Goal: Navigation & Orientation: Find specific page/section

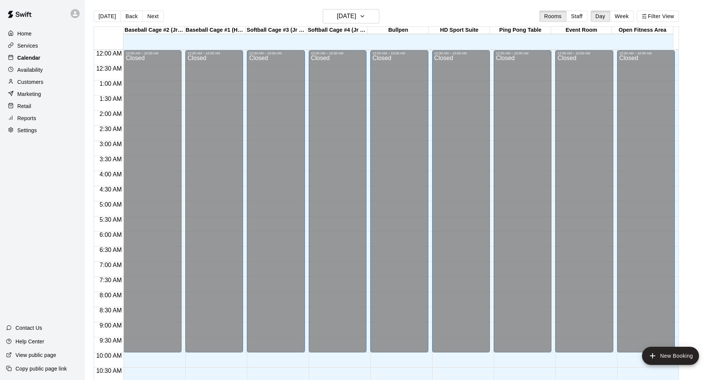
scroll to position [387, 0]
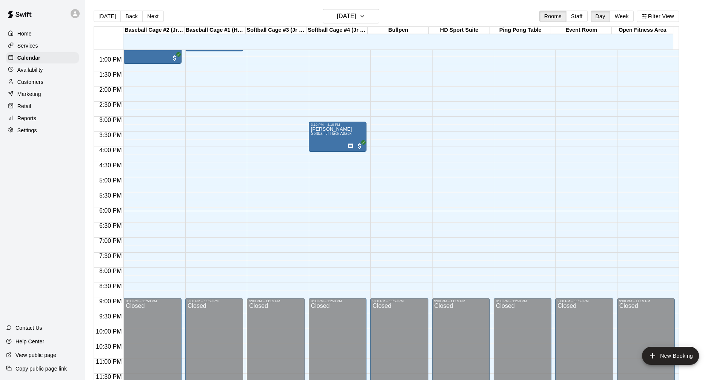
click at [38, 42] on div "Services" at bounding box center [42, 45] width 73 height 11
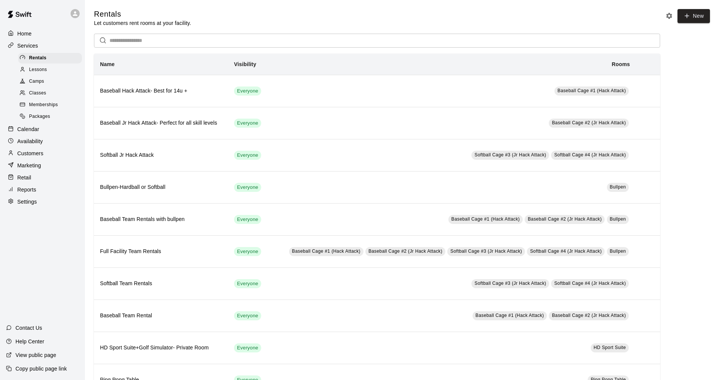
drag, startPoint x: 22, startPoint y: 128, endPoint x: 60, endPoint y: 128, distance: 38.1
click at [23, 127] on div "Calendar" at bounding box center [42, 128] width 73 height 11
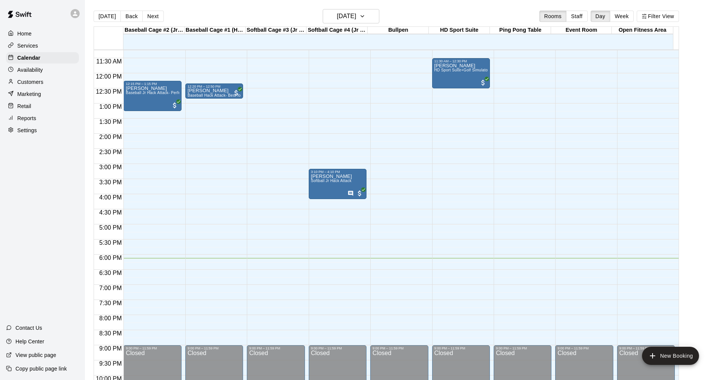
scroll to position [326, 0]
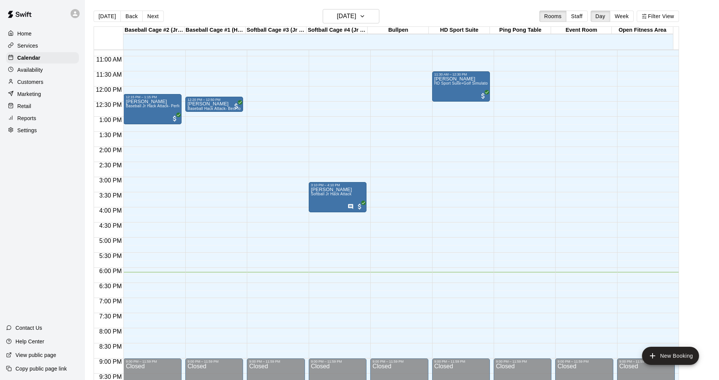
click at [28, 45] on p "Services" at bounding box center [27, 46] width 21 height 8
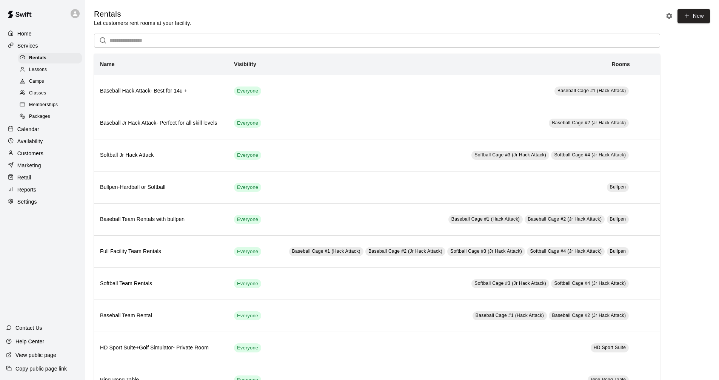
click at [55, 132] on div "Calendar" at bounding box center [42, 128] width 73 height 11
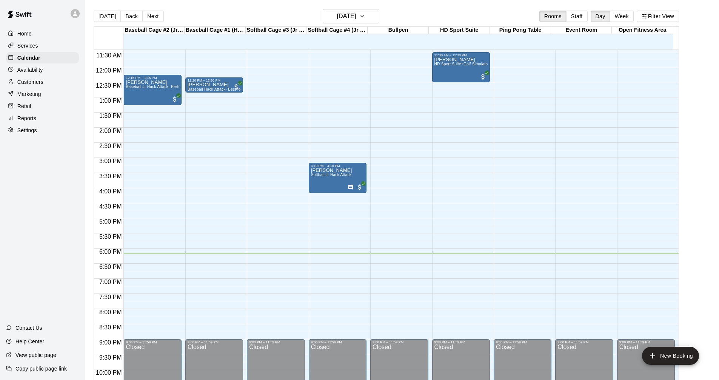
scroll to position [364, 0]
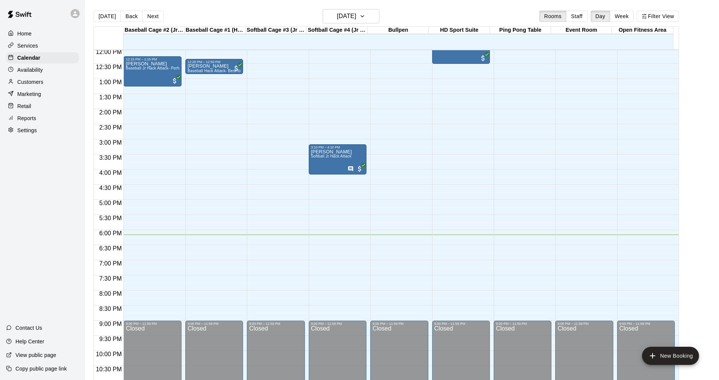
click at [700, 112] on main "[DATE] Back [DATE][DATE] Rooms Staff Day Week Filter View Baseball Cage #2 (Jr …" at bounding box center [402, 199] width 628 height 380
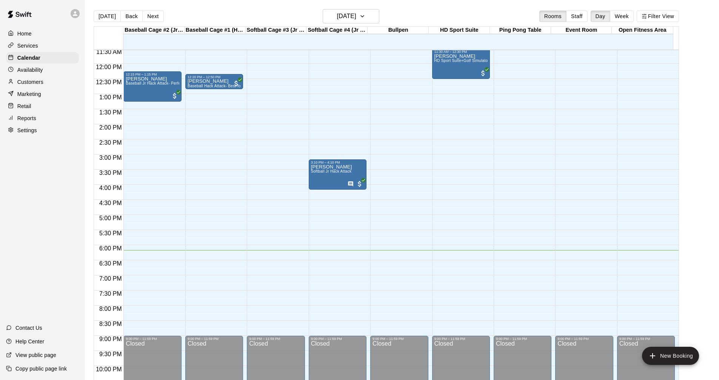
scroll to position [344, 0]
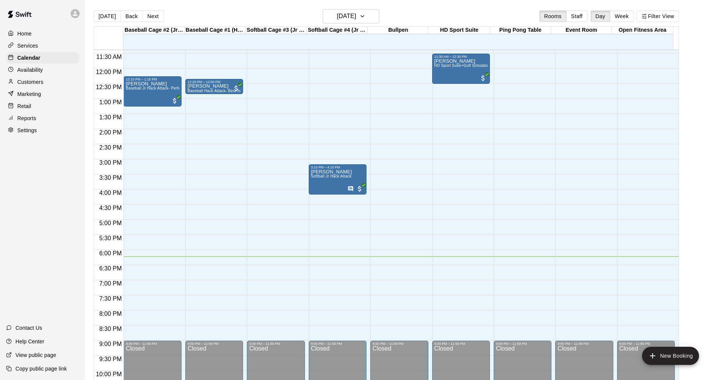
click at [51, 43] on div "Services" at bounding box center [42, 45] width 73 height 11
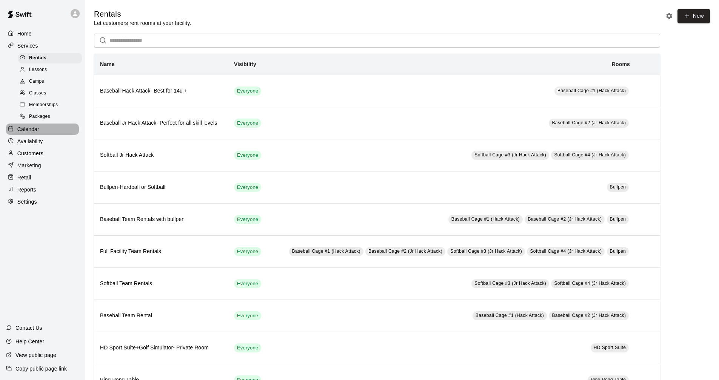
click at [36, 130] on p "Calendar" at bounding box center [28, 129] width 22 height 8
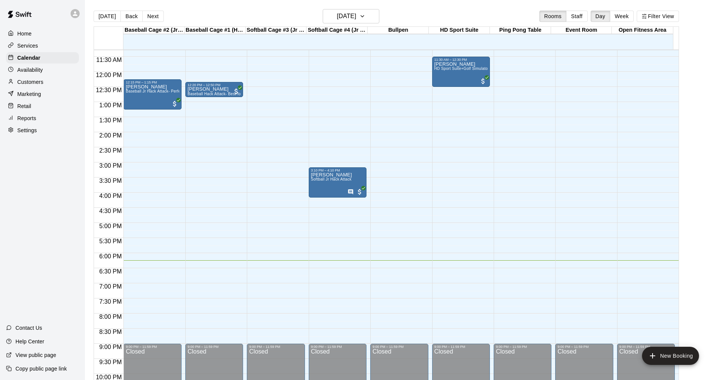
scroll to position [347, 0]
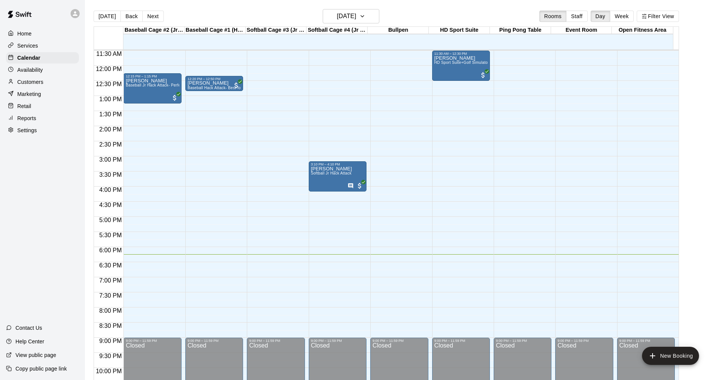
click at [696, 144] on main "[DATE] Back [DATE][DATE] Rooms Staff Day Week Filter View Baseball Cage #2 (Jr …" at bounding box center [402, 199] width 628 height 380
click at [59, 45] on div "Services" at bounding box center [42, 45] width 73 height 11
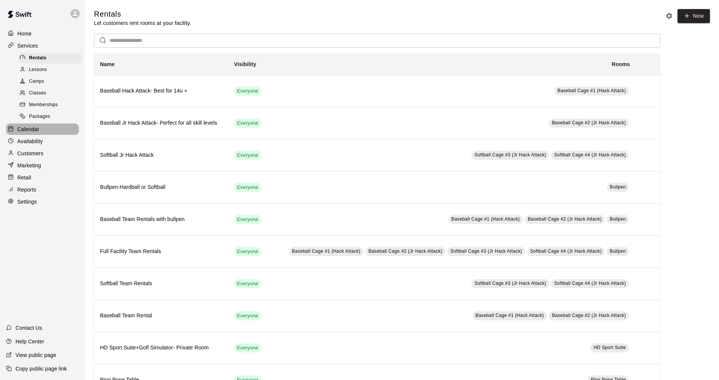
click at [53, 135] on div "Calendar" at bounding box center [42, 128] width 73 height 11
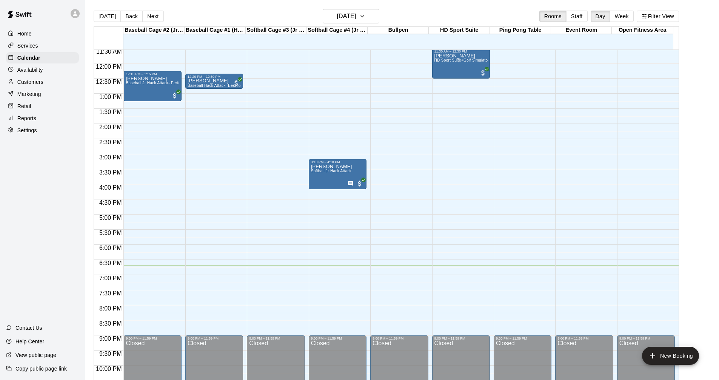
scroll to position [236, 0]
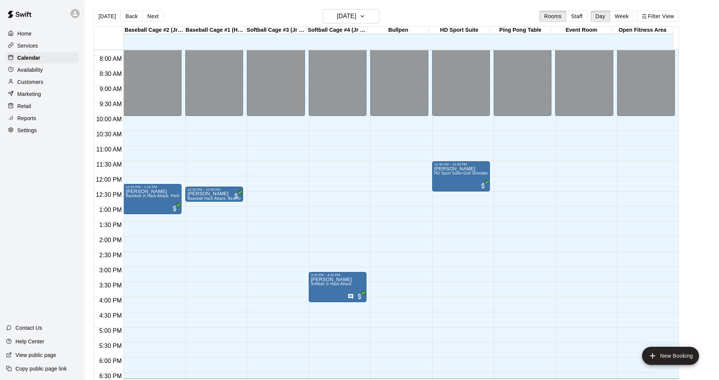
click at [41, 45] on div "Services" at bounding box center [42, 45] width 73 height 11
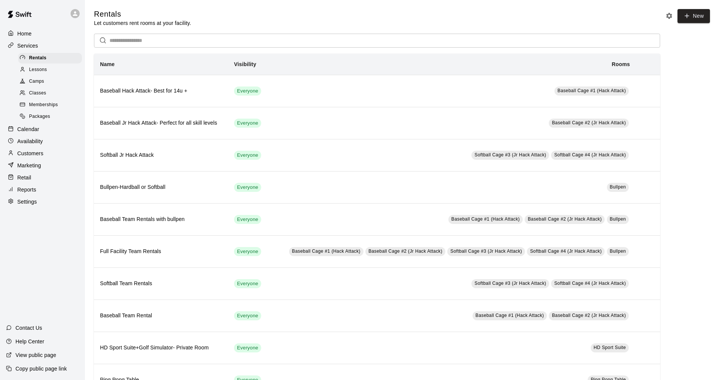
click at [40, 131] on div "Calendar" at bounding box center [42, 128] width 73 height 11
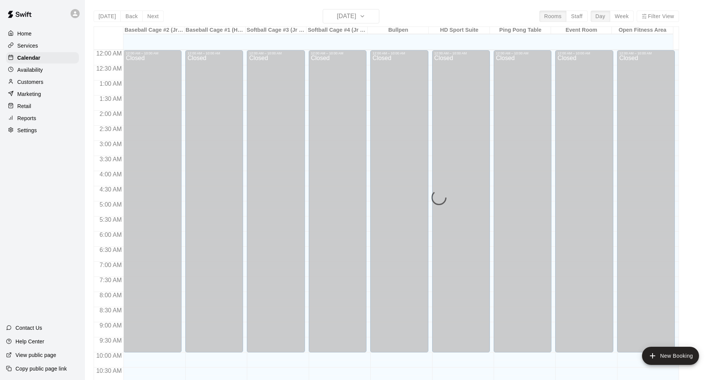
scroll to position [364, 0]
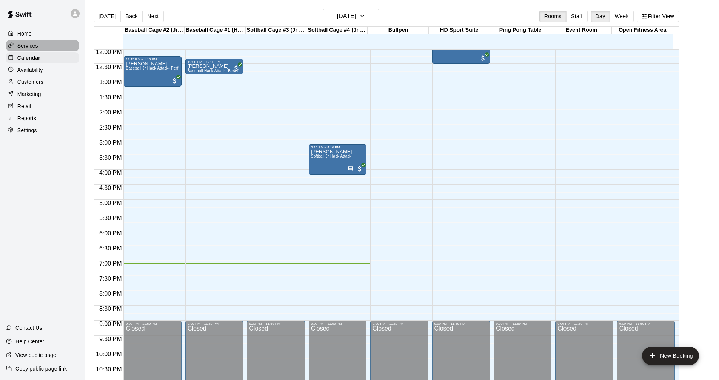
click at [53, 43] on div "Services" at bounding box center [42, 45] width 73 height 11
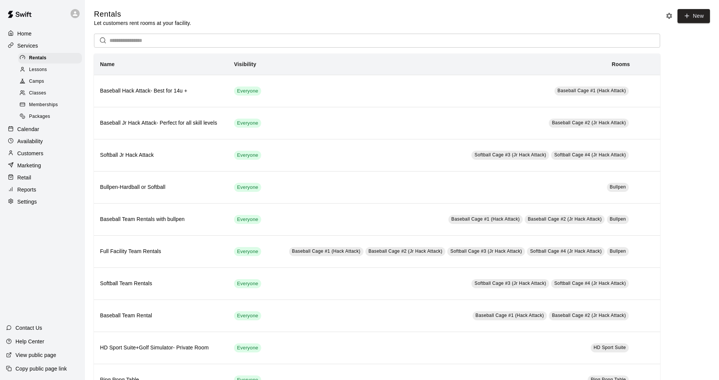
click at [51, 129] on div "Calendar" at bounding box center [42, 128] width 73 height 11
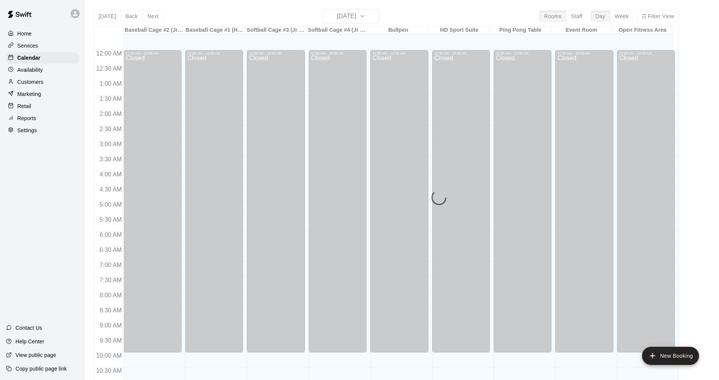
scroll to position [364, 0]
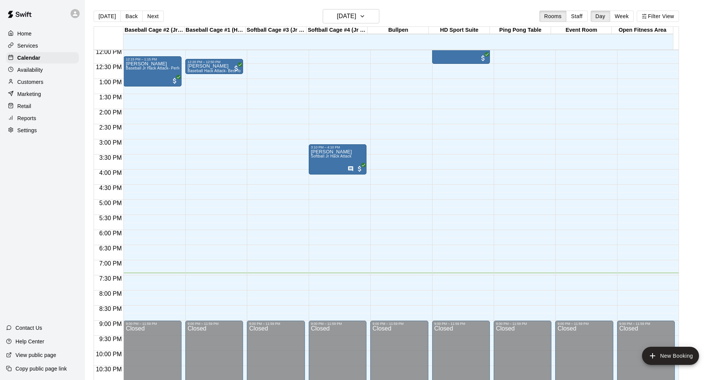
click at [57, 44] on div "Services" at bounding box center [42, 45] width 73 height 11
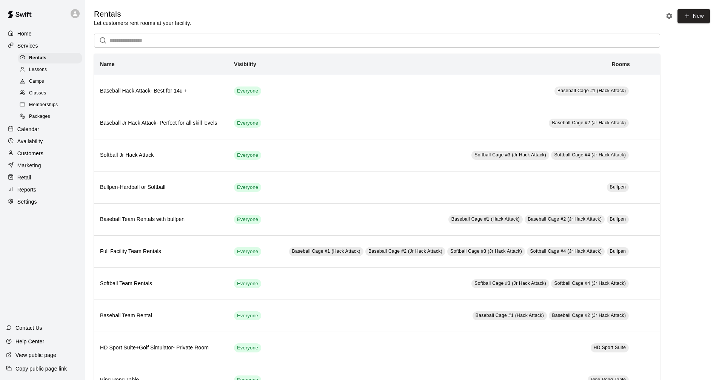
click at [57, 134] on div "Calendar" at bounding box center [42, 128] width 73 height 11
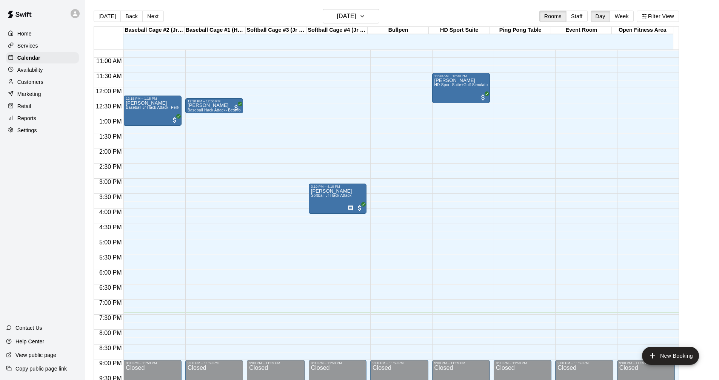
scroll to position [364, 0]
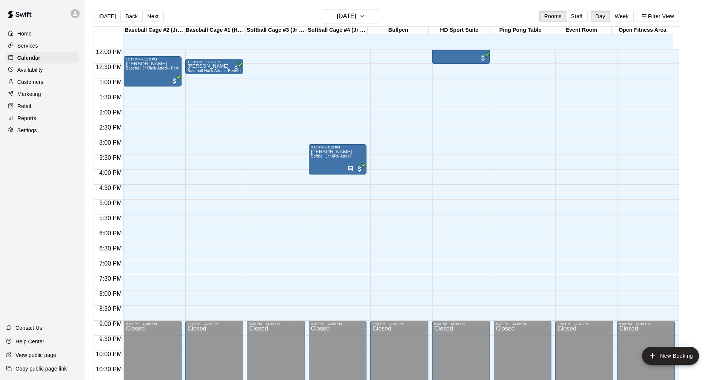
click at [46, 42] on div "Services" at bounding box center [42, 45] width 73 height 11
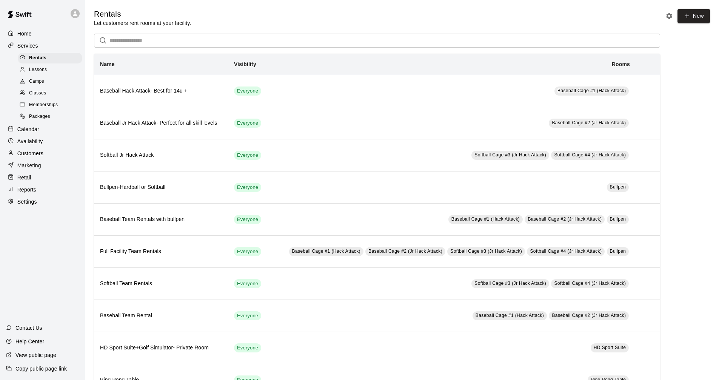
click at [66, 134] on div "Calendar" at bounding box center [42, 128] width 73 height 11
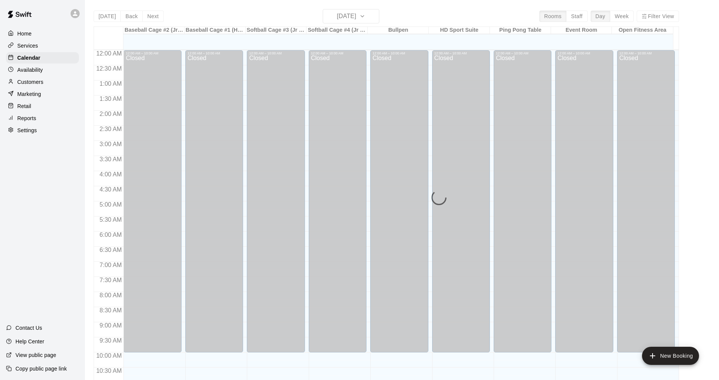
scroll to position [364, 0]
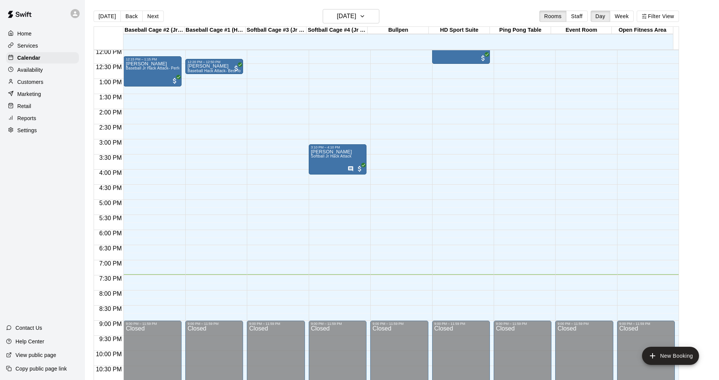
click at [57, 49] on div "Services" at bounding box center [42, 45] width 73 height 11
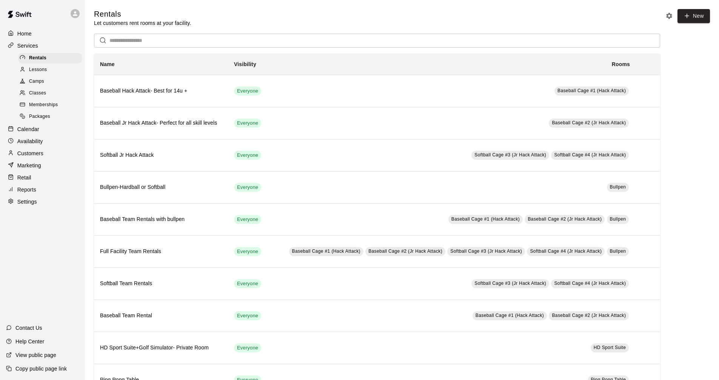
click at [55, 139] on div "Availability" at bounding box center [42, 140] width 73 height 11
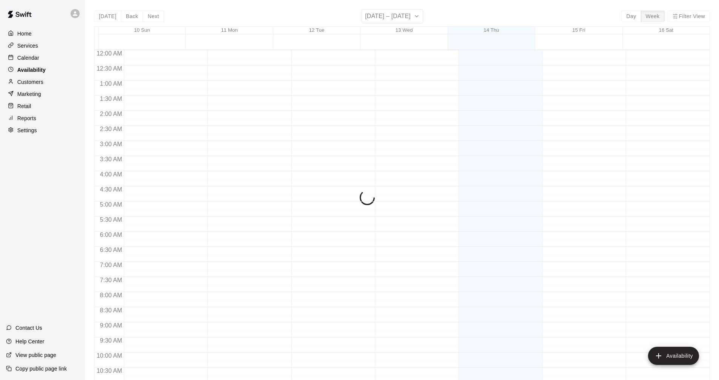
scroll to position [387, 0]
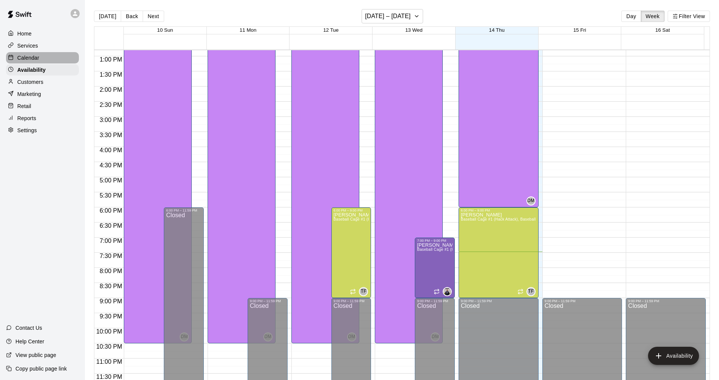
click at [45, 55] on div "Calendar" at bounding box center [42, 57] width 73 height 11
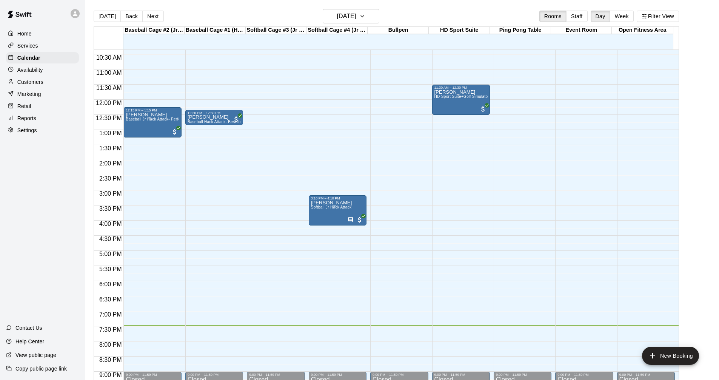
scroll to position [326, 0]
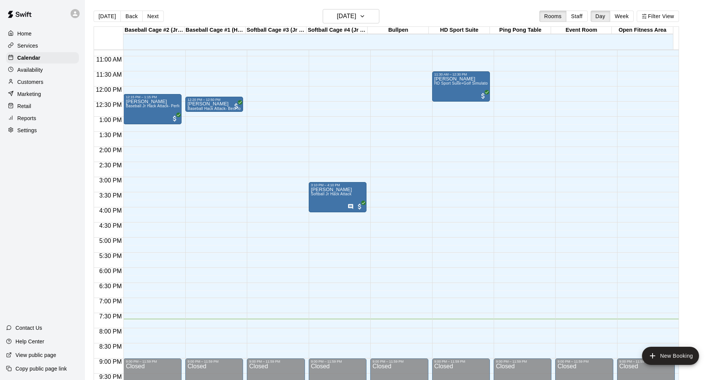
click at [59, 50] on div "Services" at bounding box center [42, 45] width 73 height 11
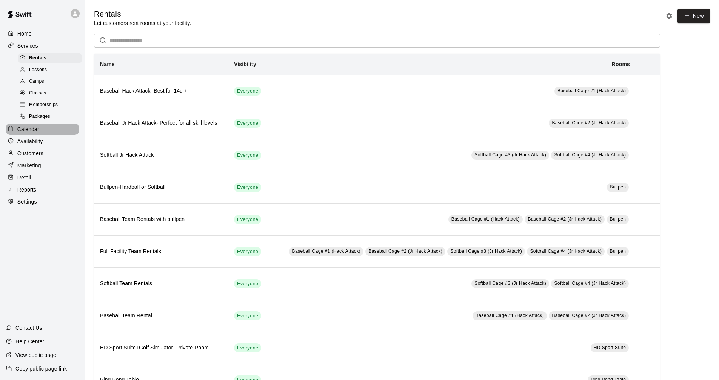
click at [60, 131] on div "Calendar" at bounding box center [42, 128] width 73 height 11
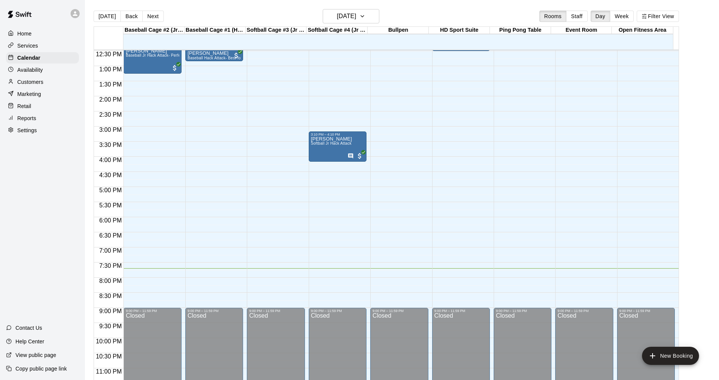
scroll to position [387, 0]
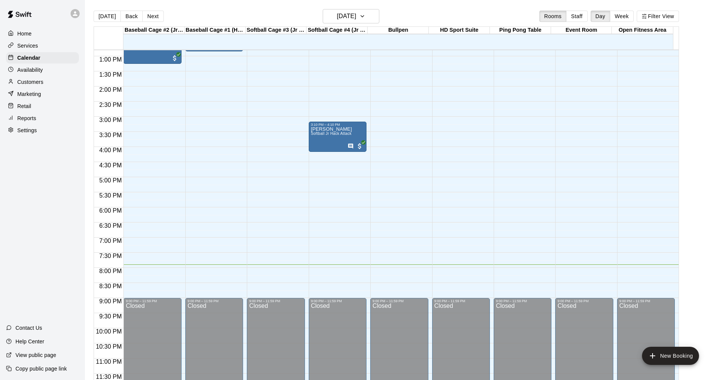
click at [52, 47] on div "Services" at bounding box center [42, 45] width 73 height 11
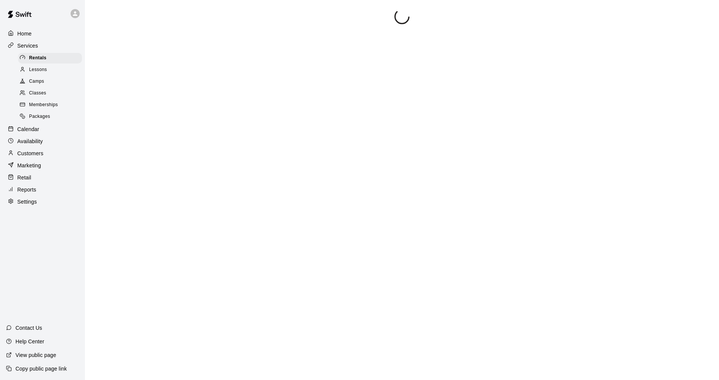
click at [58, 128] on div "Calendar" at bounding box center [42, 128] width 73 height 11
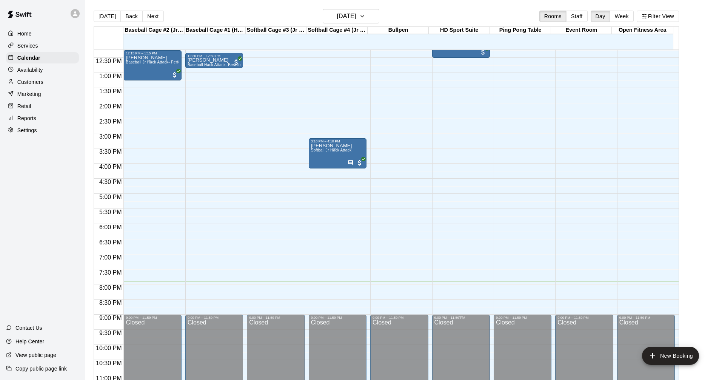
scroll to position [387, 0]
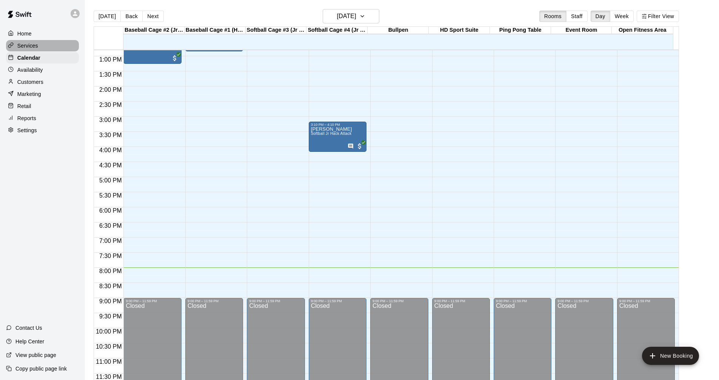
click at [58, 46] on div "Services" at bounding box center [42, 45] width 73 height 11
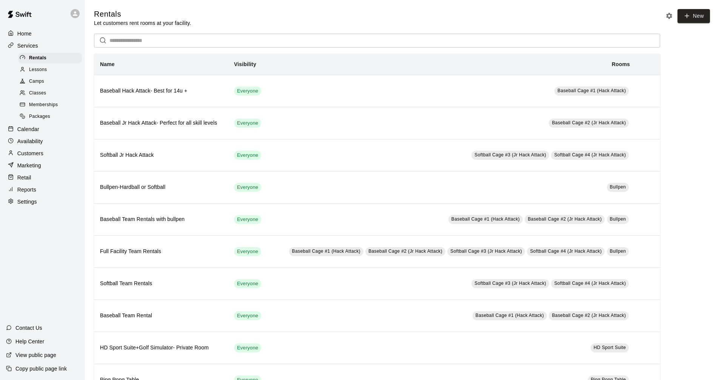
click at [52, 129] on div "Calendar" at bounding box center [42, 128] width 73 height 11
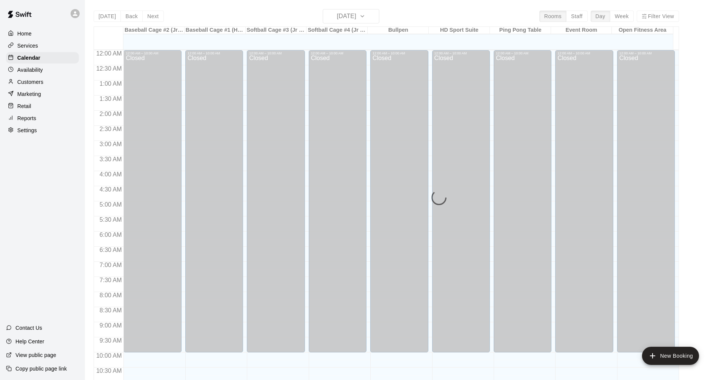
scroll to position [364, 0]
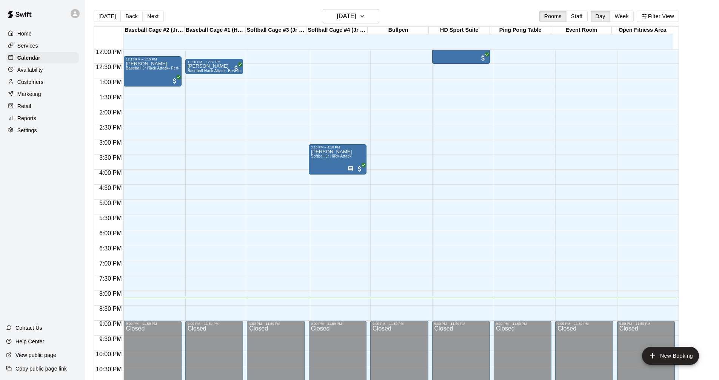
click at [36, 40] on div "Home Services Calendar Availability Customers Marketing Retail Reports Settings" at bounding box center [42, 81] width 85 height 109
click at [36, 43] on p "Services" at bounding box center [27, 46] width 21 height 8
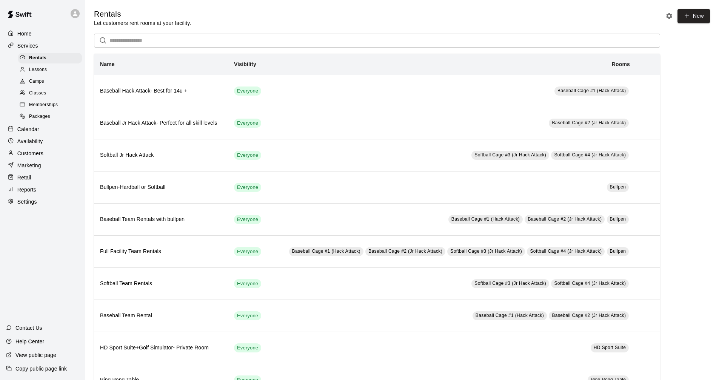
click at [38, 130] on p "Calendar" at bounding box center [28, 129] width 22 height 8
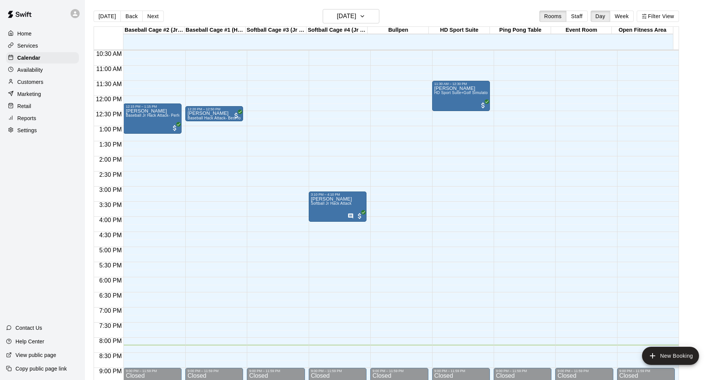
scroll to position [364, 0]
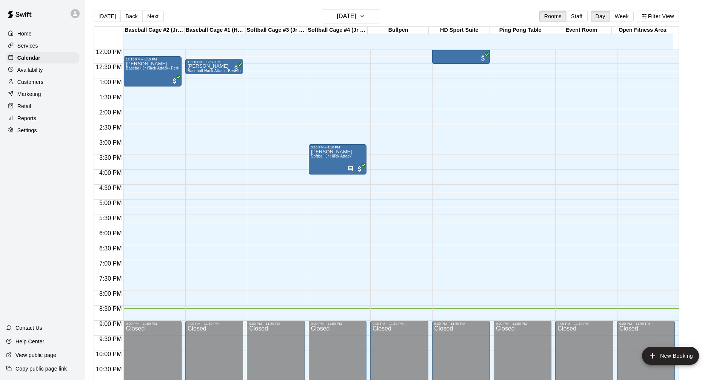
click at [44, 46] on div "Services" at bounding box center [42, 45] width 73 height 11
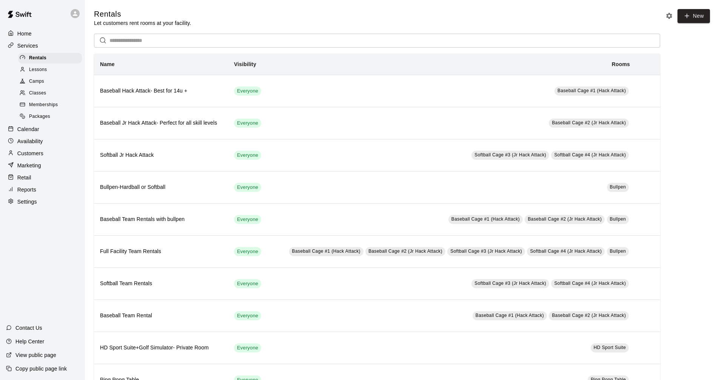
click at [46, 127] on div "Calendar" at bounding box center [42, 128] width 73 height 11
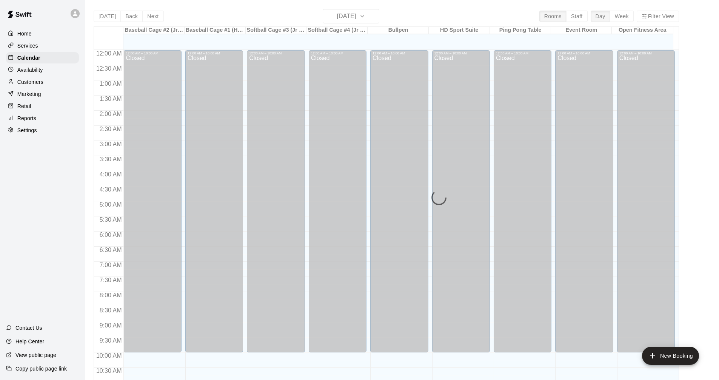
scroll to position [364, 0]
